Goal: Task Accomplishment & Management: Manage account settings

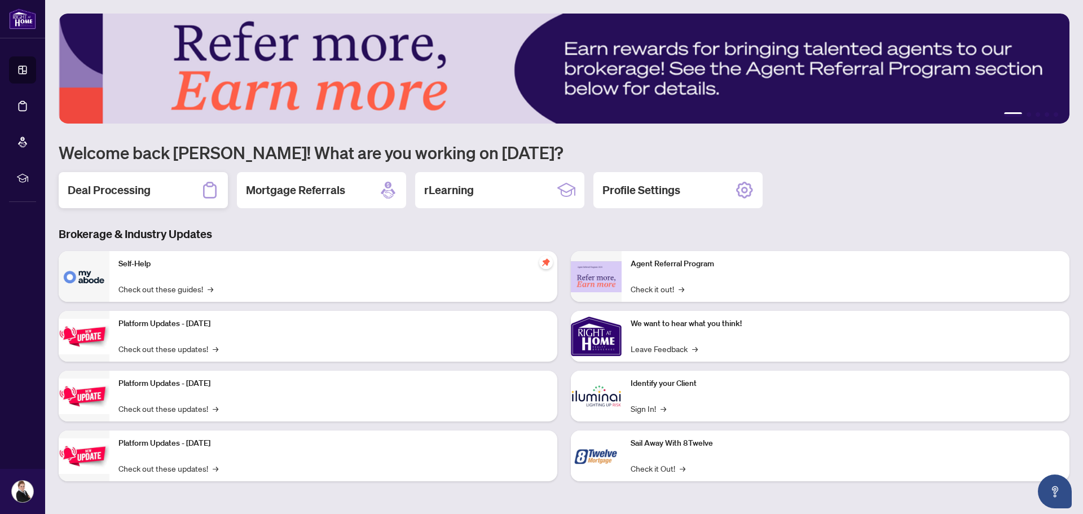
click at [113, 191] on h2 "Deal Processing" at bounding box center [109, 190] width 83 height 16
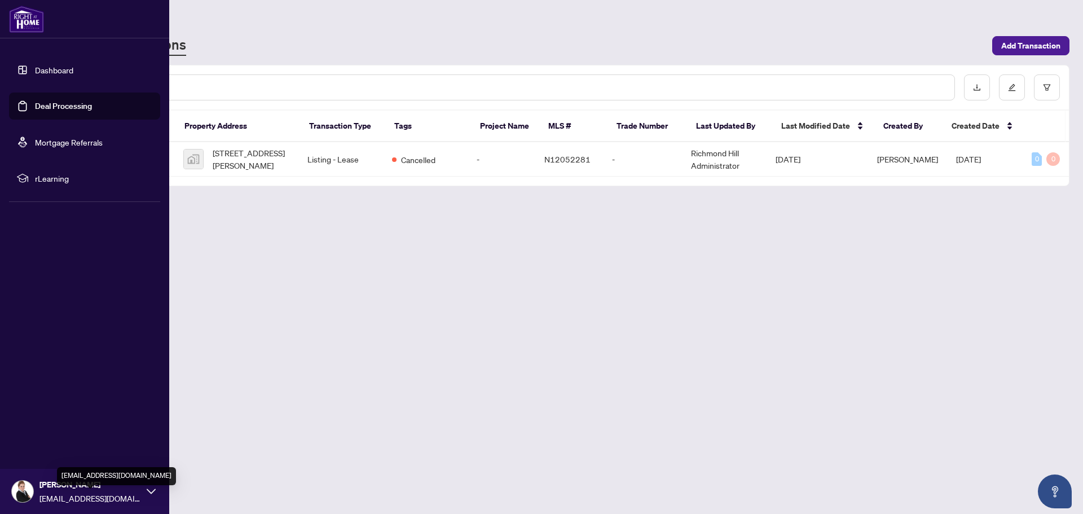
drag, startPoint x: 60, startPoint y: 495, endPoint x: 80, endPoint y: 495, distance: 19.7
click at [60, 495] on span "hzzadeh@yahoo.ca" at bounding box center [90, 498] width 102 height 12
click at [41, 422] on span "Logout" at bounding box center [45, 424] width 25 height 18
